Goal: Task Accomplishment & Management: Manage account settings

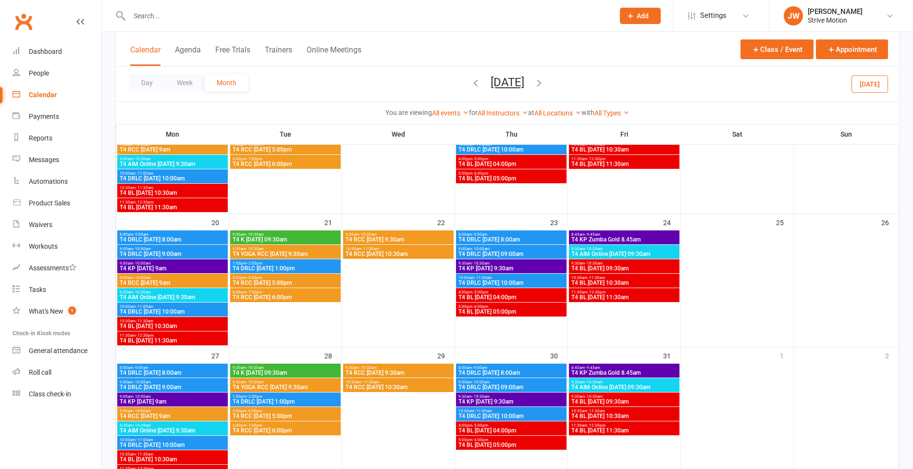
click at [194, 18] on input "text" at bounding box center [366, 15] width 481 height 13
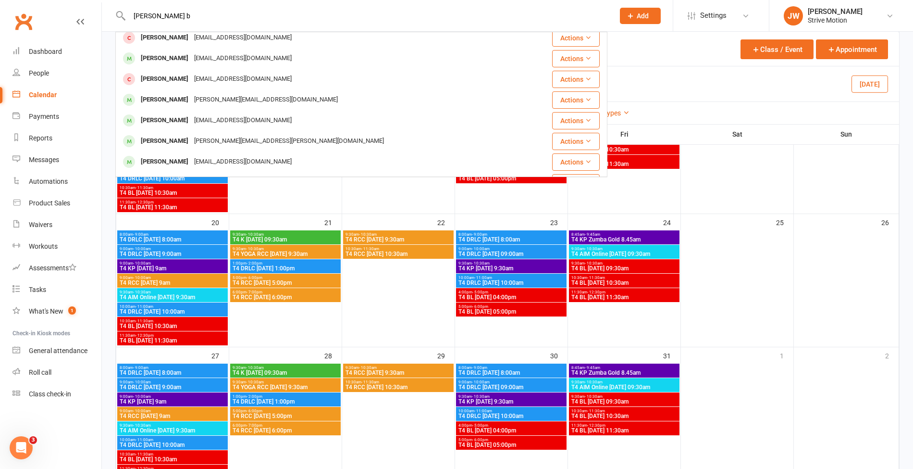
scroll to position [130, 0]
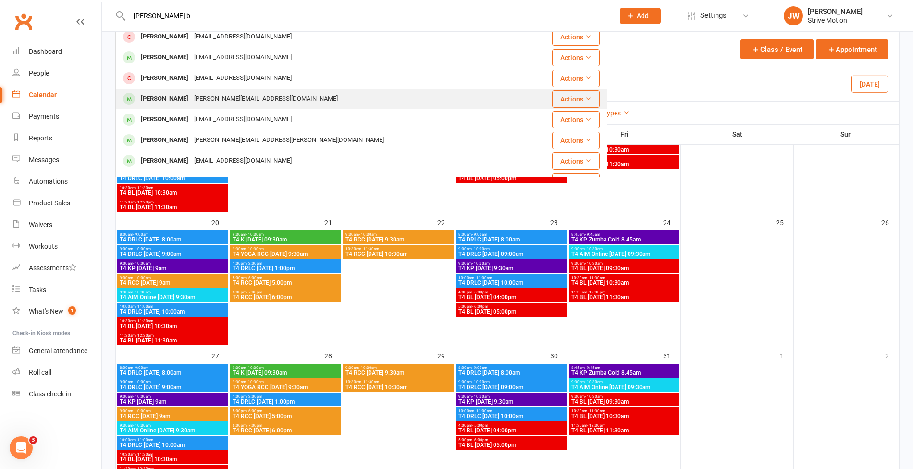
type input "[PERSON_NAME] b"
click at [191, 100] on div "[PERSON_NAME]" at bounding box center [164, 99] width 53 height 14
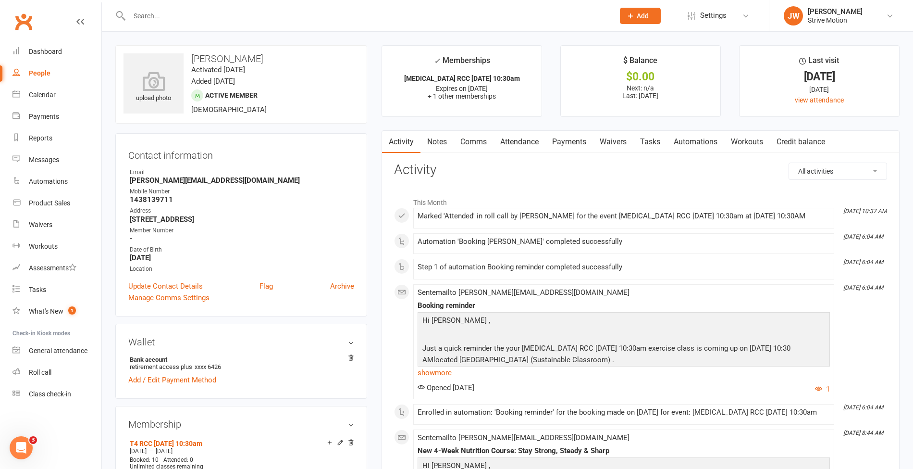
click at [582, 140] on link "Payments" at bounding box center [569, 142] width 48 height 22
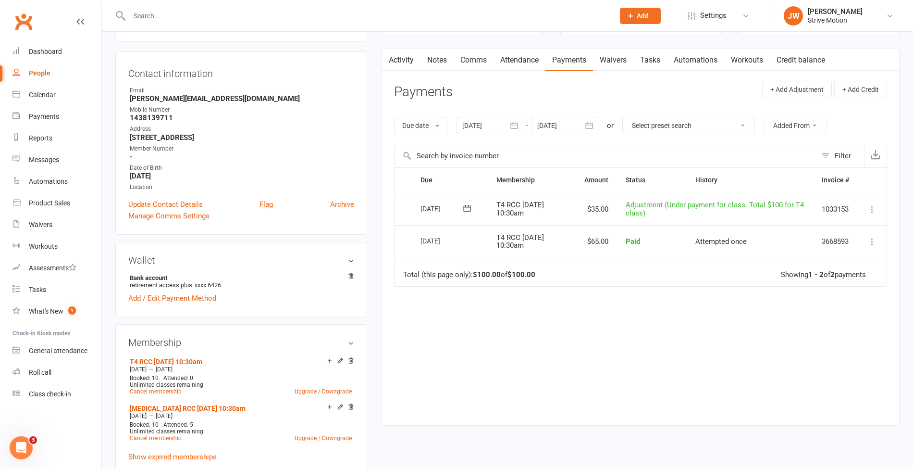
scroll to position [75, 0]
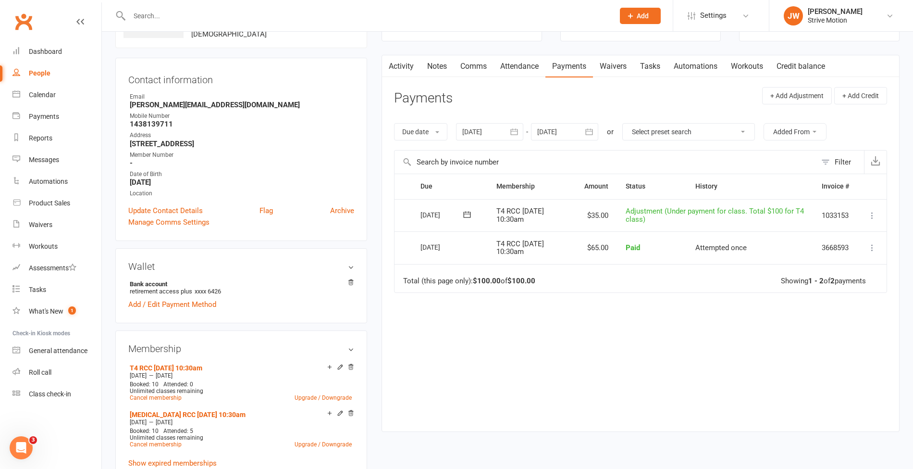
click at [498, 133] on div at bounding box center [489, 131] width 67 height 17
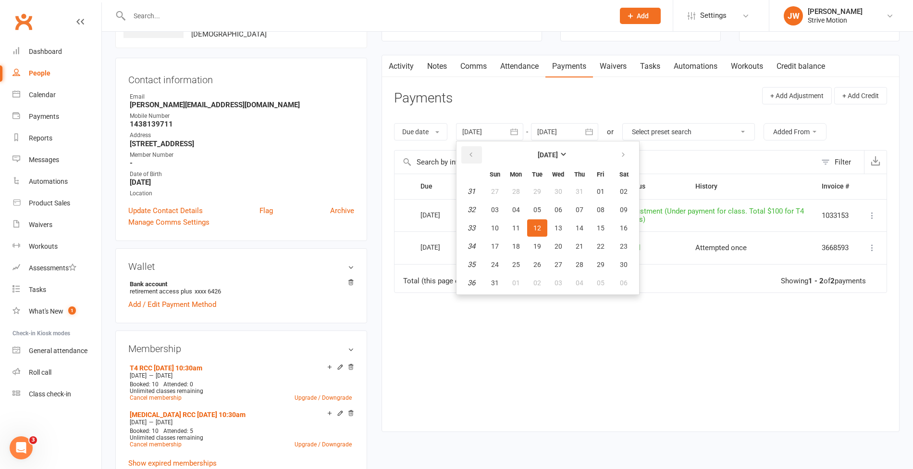
click at [472, 158] on button "button" at bounding box center [471, 154] width 21 height 17
click at [493, 193] on span "01" at bounding box center [495, 191] width 8 height 8
type input "[DATE]"
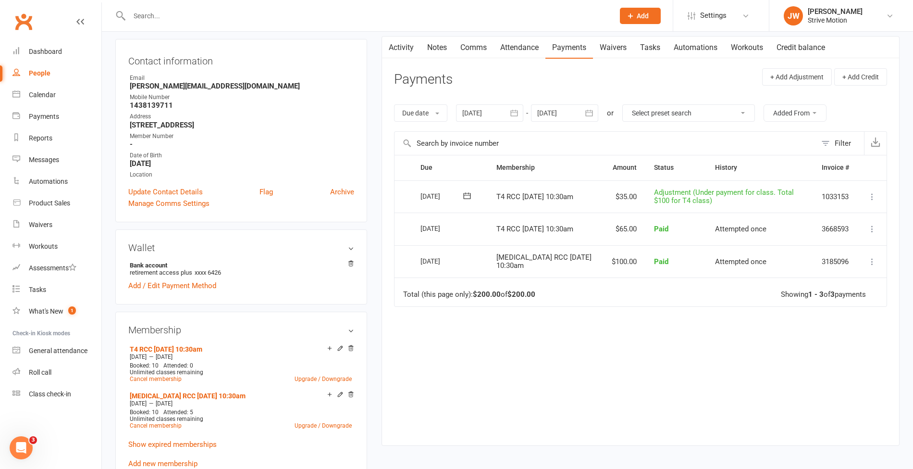
scroll to position [95, 0]
click at [871, 259] on icon at bounding box center [872, 261] width 10 height 10
drag, startPoint x: 852, startPoint y: 297, endPoint x: 521, endPoint y: 45, distance: 416.6
click at [852, 297] on link "Re-send invoice receipt" at bounding box center [829, 298] width 95 height 19
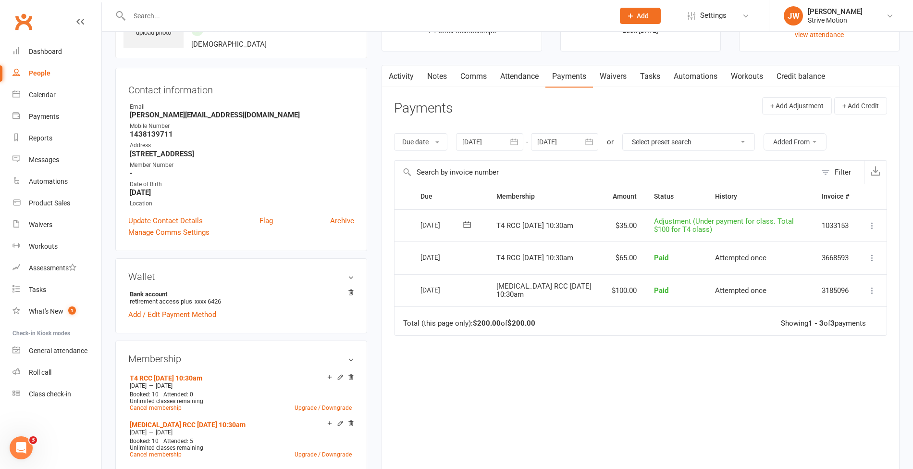
scroll to position [66, 0]
click at [509, 81] on link "Attendance" at bounding box center [520, 76] width 52 height 22
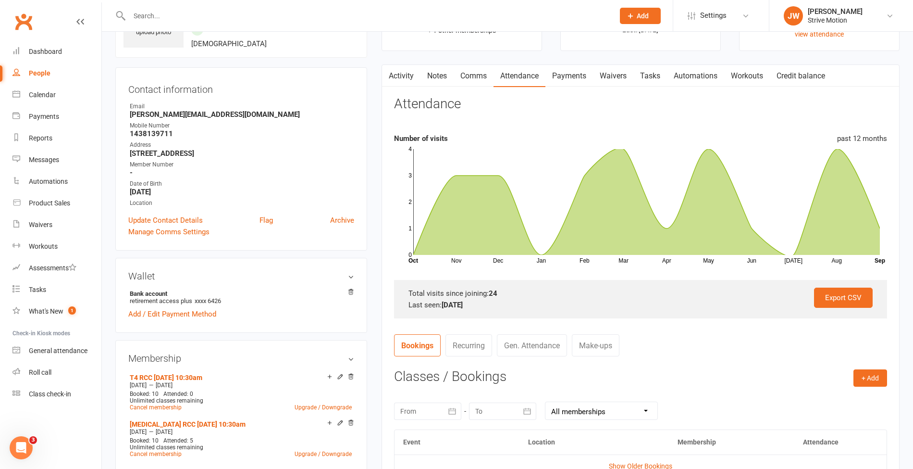
click at [408, 80] on link "Activity" at bounding box center [401, 76] width 38 height 22
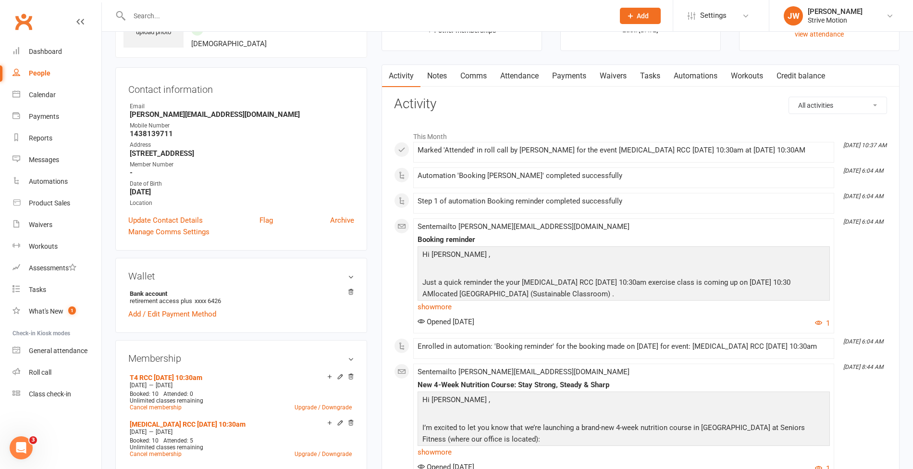
click at [569, 73] on link "Payments" at bounding box center [569, 76] width 48 height 22
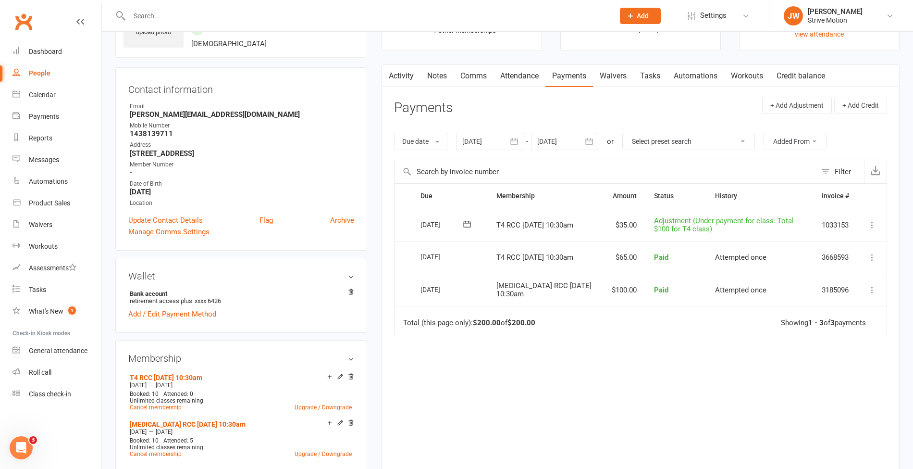
click at [873, 289] on icon at bounding box center [872, 290] width 10 height 10
click at [803, 343] on link "View invoice receipt" at bounding box center [829, 346] width 95 height 19
